Goal: Task Accomplishment & Management: Use online tool/utility

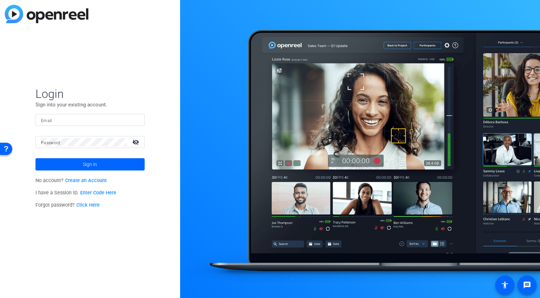
click at [62, 124] on div at bounding box center [90, 120] width 98 height 12
click at [62, 119] on input "Email" at bounding box center [90, 120] width 98 height 8
type input "[PERSON_NAME][EMAIL_ADDRESS][DOMAIN_NAME]"
click at [95, 165] on span "Sign in" at bounding box center [90, 164] width 14 height 17
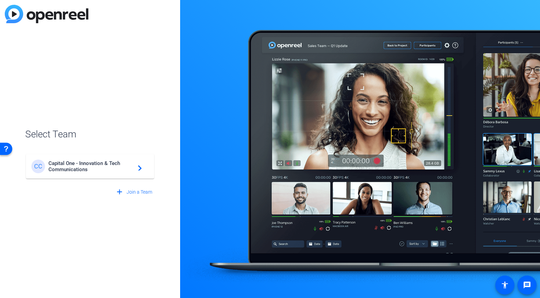
click at [95, 165] on span "Capital One - Innovation & Tech Communications" at bounding box center [90, 166] width 85 height 12
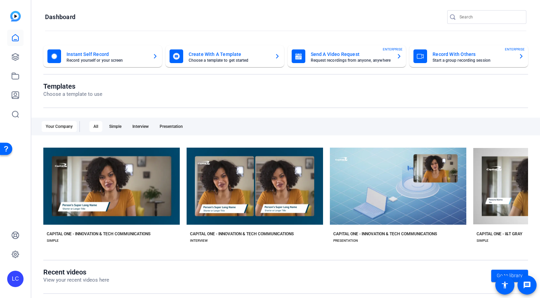
click at [510, 58] on div "Record With Others Start a group recording session ENTERPRISE" at bounding box center [468, 56] width 110 height 14
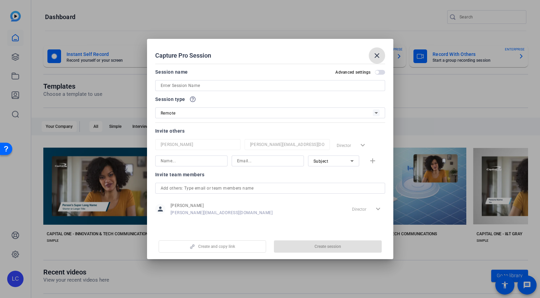
click at [374, 58] on mat-icon "close" at bounding box center [377, 55] width 8 height 8
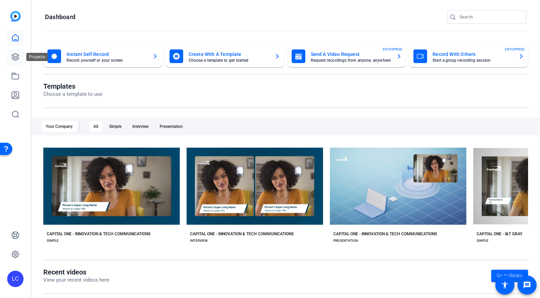
click at [13, 56] on icon at bounding box center [15, 57] width 7 height 7
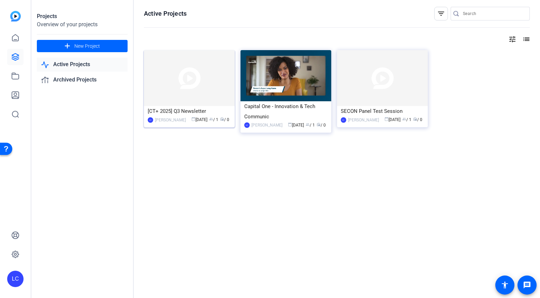
click at [212, 78] on img at bounding box center [189, 78] width 91 height 56
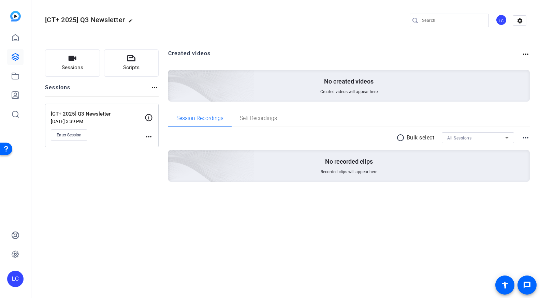
click at [100, 115] on p "[CT+ 2025] Q3 Newsletter" at bounding box center [98, 114] width 94 height 8
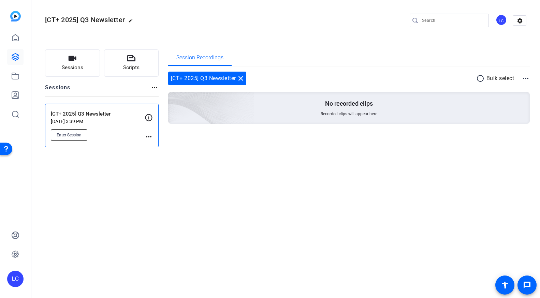
click at [73, 135] on span "Enter Session" at bounding box center [69, 134] width 25 height 5
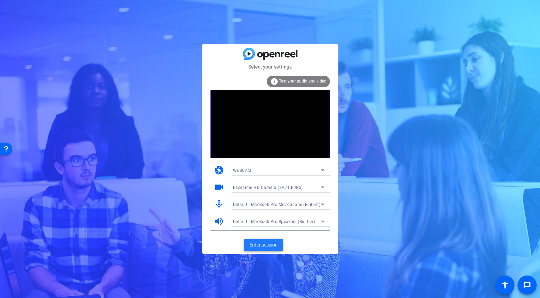
click at [267, 245] on span "Enter session" at bounding box center [263, 244] width 28 height 7
